Goal: Find contact information: Find contact information

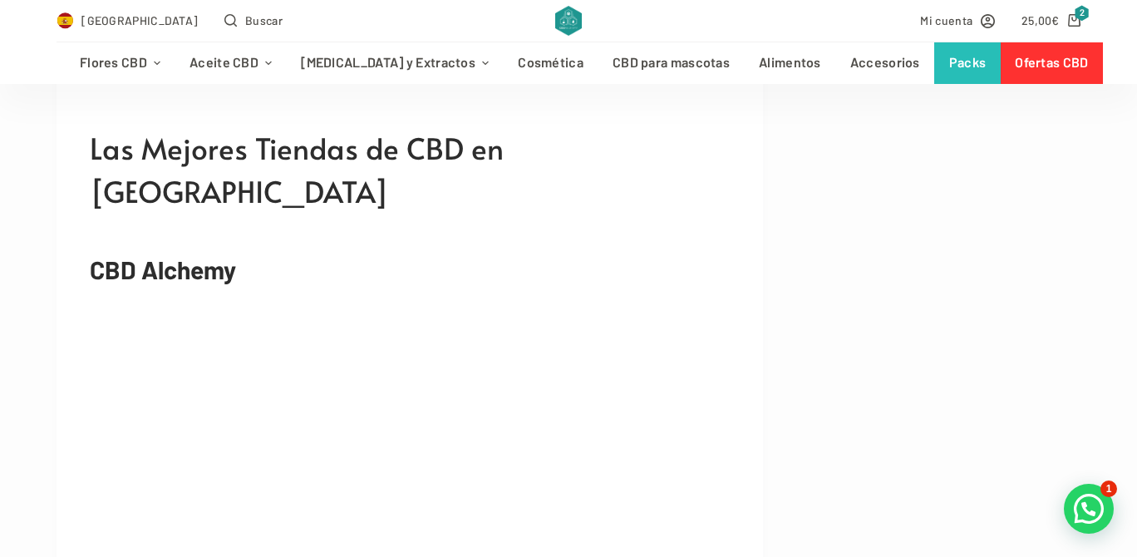
scroll to position [3075, 0]
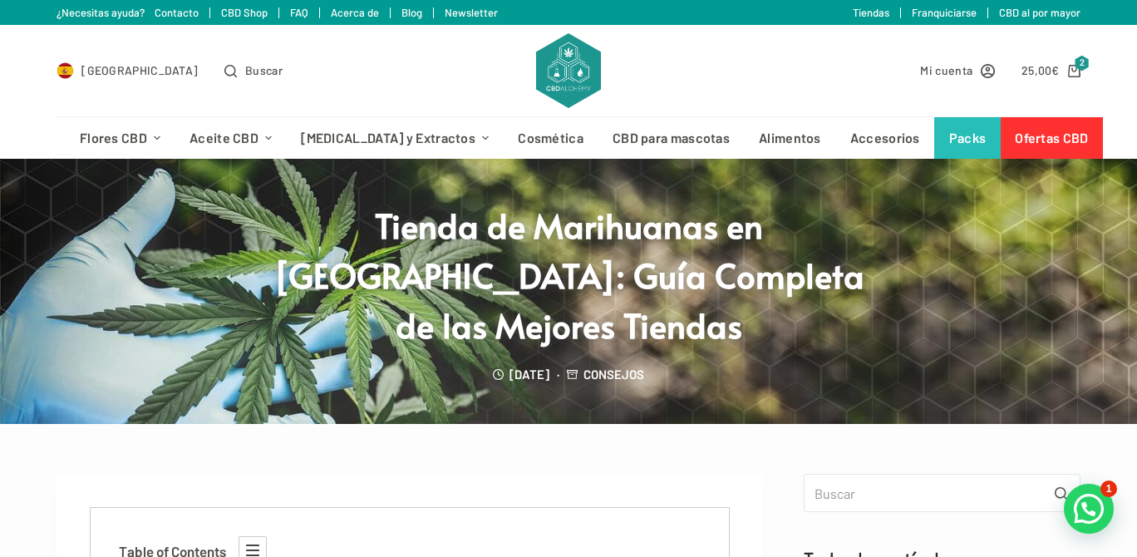
click at [189, 9] on link "¿Necesitas ayuda? Contacto" at bounding box center [128, 12] width 142 height 13
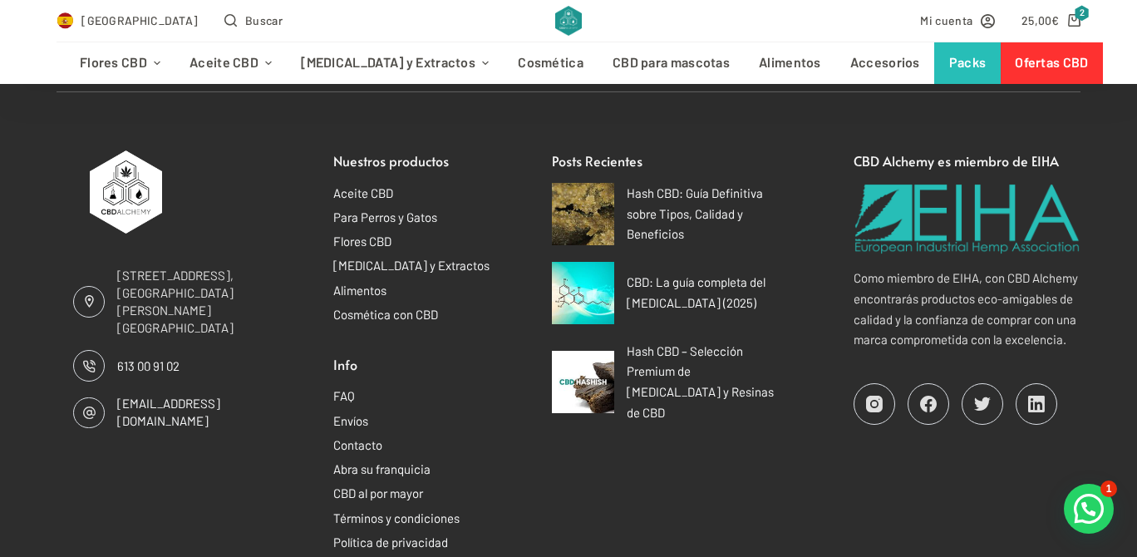
scroll to position [1662, 0]
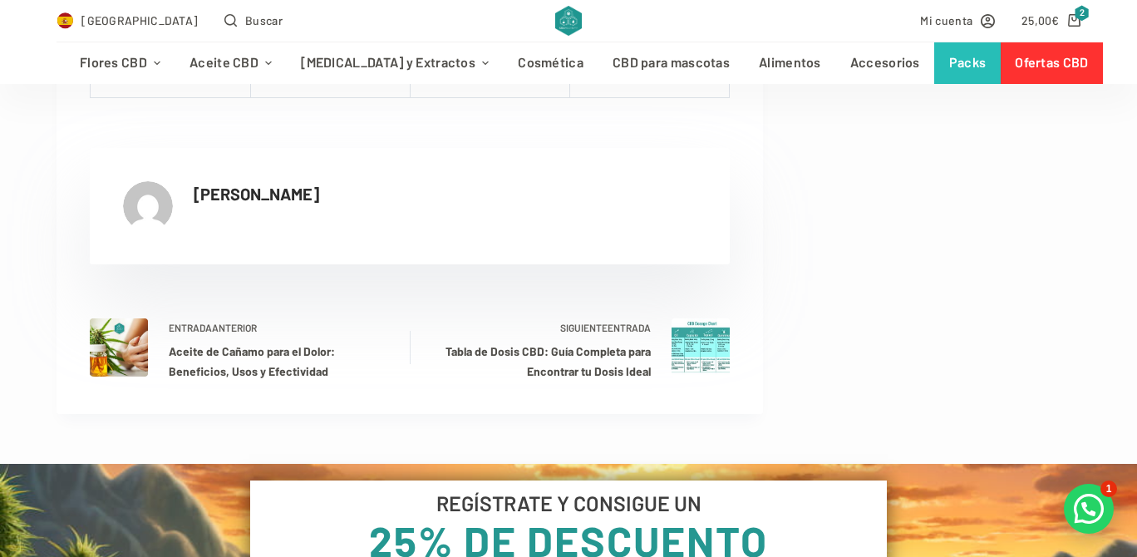
scroll to position [22940, 0]
